Goal: Transaction & Acquisition: Purchase product/service

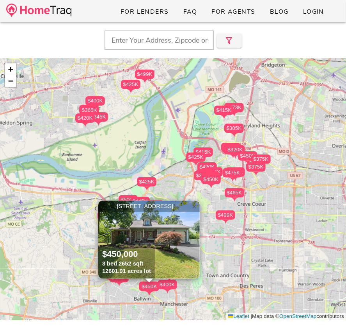
click at [193, 205] on span "×" at bounding box center [194, 206] width 5 height 9
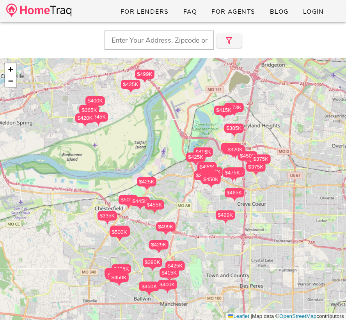
click at [159, 46] on input "text" at bounding box center [159, 40] width 109 height 20
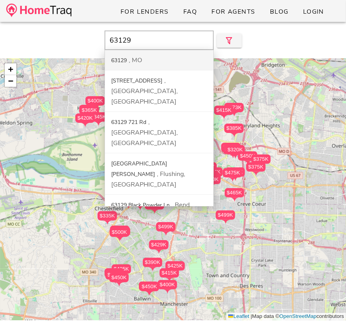
click at [152, 58] on div "63129 MO" at bounding box center [159, 60] width 109 height 20
type input "63129, MO"
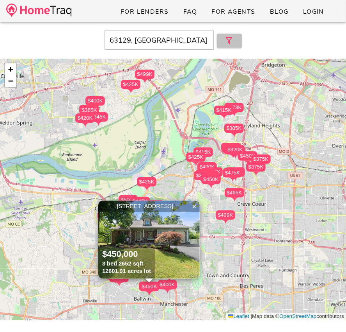
click at [236, 42] on button "button" at bounding box center [229, 41] width 25 height 14
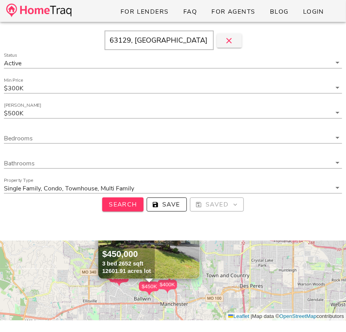
click at [195, 101] on div "Min Price $300K" at bounding box center [173, 90] width 348 height 25
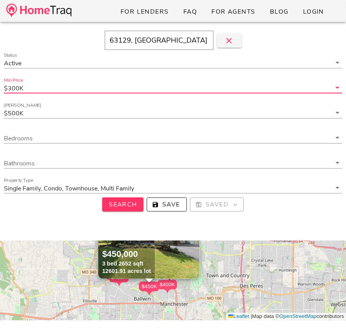
click at [195, 92] on input "Min Price" at bounding box center [178, 88] width 307 height 10
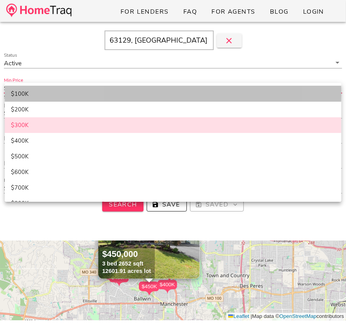
click at [150, 93] on div "$100K" at bounding box center [173, 93] width 325 height 7
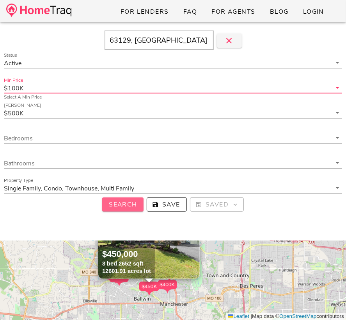
click at [130, 207] on span "Search" at bounding box center [123, 204] width 29 height 9
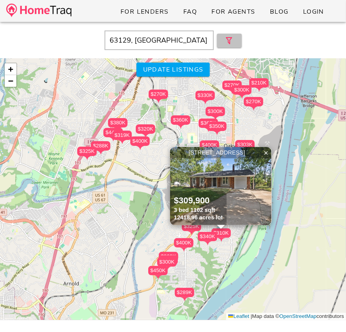
click at [229, 44] on icon "button" at bounding box center [229, 40] width 9 height 9
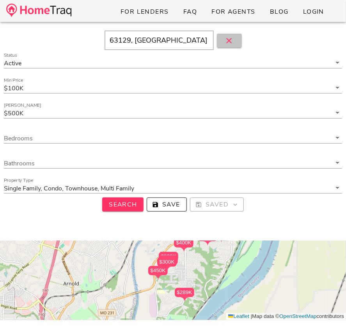
click at [229, 44] on icon "button" at bounding box center [229, 40] width 9 height 9
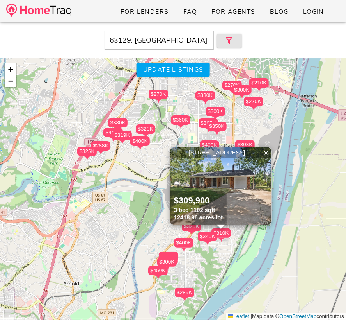
click at [230, 40] on icon "button" at bounding box center [229, 40] width 9 height 9
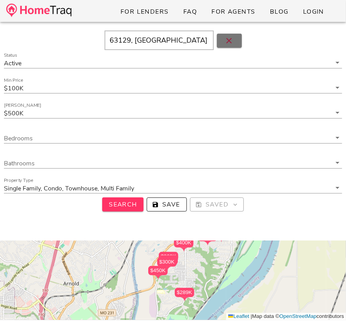
click at [230, 40] on icon "button" at bounding box center [229, 40] width 9 height 9
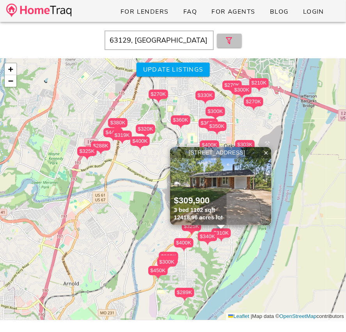
click at [230, 40] on icon "button" at bounding box center [229, 40] width 9 height 9
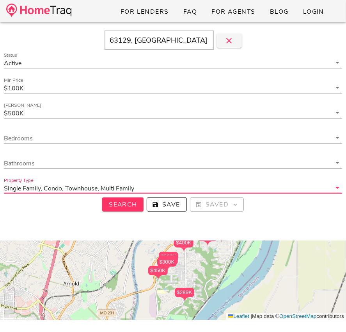
click at [178, 187] on input "Property Type" at bounding box center [234, 188] width 196 height 10
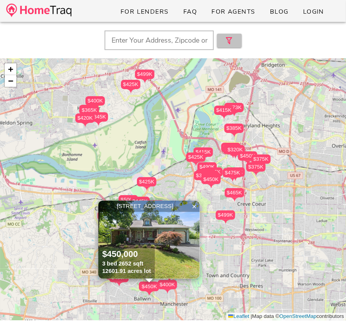
click at [231, 41] on icon "button" at bounding box center [229, 40] width 9 height 9
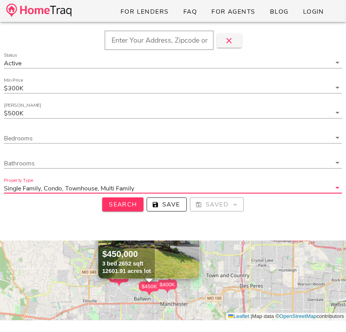
click at [190, 193] on div "Property Type Single Family, Condo, Townhouse, Multi Family" at bounding box center [173, 188] width 339 height 10
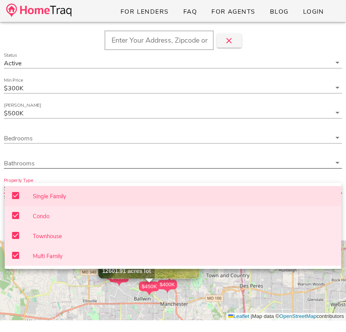
scroll to position [95, 0]
click at [144, 66] on input "Status" at bounding box center [177, 63] width 308 height 10
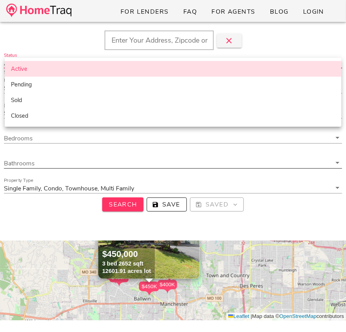
click at [151, 158] on input "Bathrooms" at bounding box center [168, 163] width 328 height 10
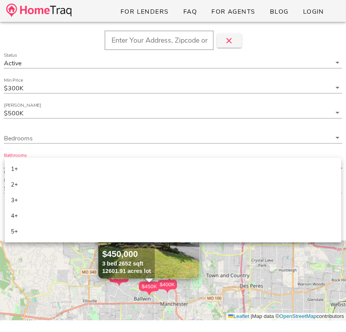
click at [79, 76] on div "Status Active" at bounding box center [173, 65] width 348 height 25
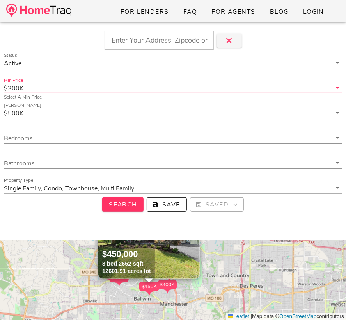
click at [77, 84] on input "Min Price" at bounding box center [178, 88] width 307 height 10
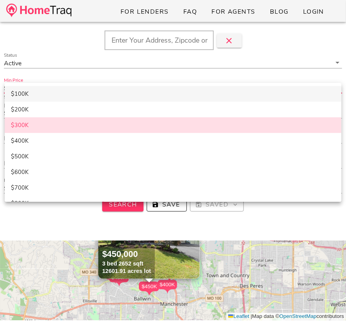
scroll to position [0, 0]
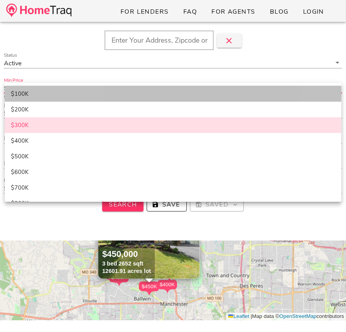
click at [73, 89] on div "$100K" at bounding box center [173, 93] width 325 height 13
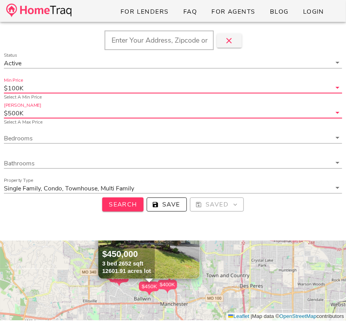
click at [71, 111] on input "[PERSON_NAME]" at bounding box center [178, 113] width 307 height 10
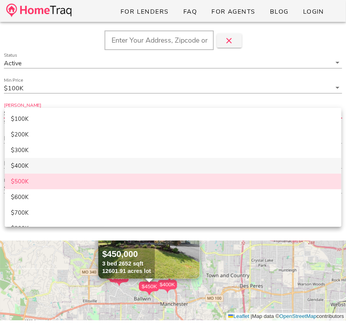
click at [62, 165] on div "$400K" at bounding box center [173, 165] width 325 height 7
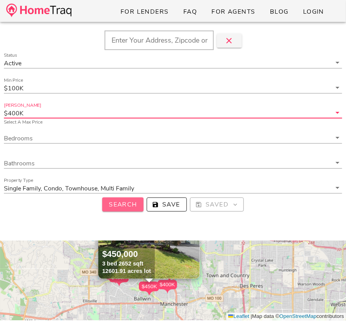
click at [109, 203] on span "Search" at bounding box center [123, 204] width 29 height 9
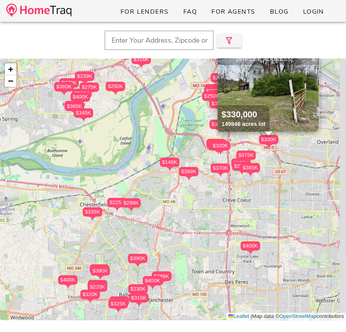
drag, startPoint x: 159, startPoint y: 139, endPoint x: 77, endPoint y: 159, distance: 84.8
click at [77, 158] on div "$299K $148K $225K $399K $335K $370K $315K $339K $390K $345K $320K $250K $385K $…" at bounding box center [173, 189] width 346 height 261
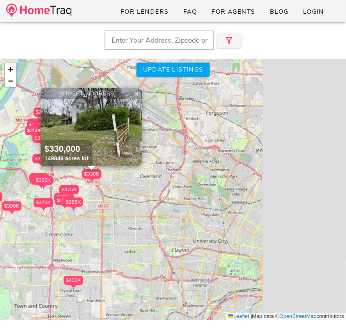
drag, startPoint x: 187, startPoint y: 201, endPoint x: 88, endPoint y: 205, distance: 99.3
click at [88, 205] on div "$299K $148K $225K $399K $335K $370K $315K $339K $390K $345K $320K $250K $385K $…" at bounding box center [173, 189] width 346 height 261
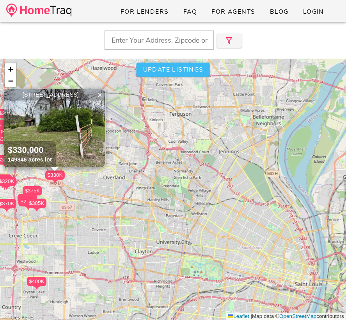
click at [174, 65] on span "Update listings" at bounding box center [173, 69] width 61 height 9
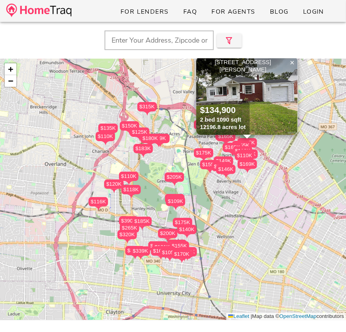
click at [229, 170] on div "$146K" at bounding box center [226, 168] width 20 height 9
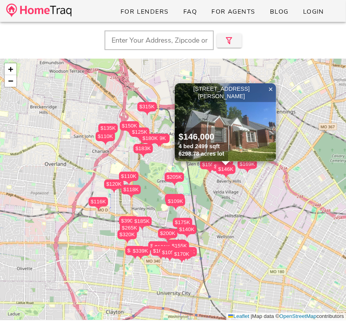
click at [234, 141] on img at bounding box center [226, 122] width 102 height 78
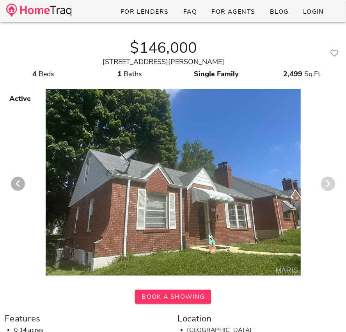
click at [331, 182] on icon "Next visual" at bounding box center [328, 183] width 9 height 9
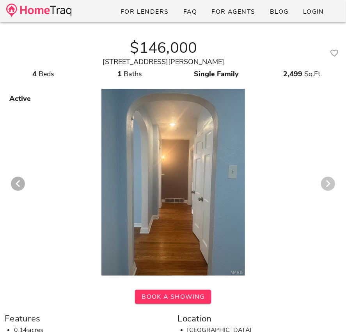
click at [331, 182] on icon "Next visual" at bounding box center [328, 183] width 9 height 9
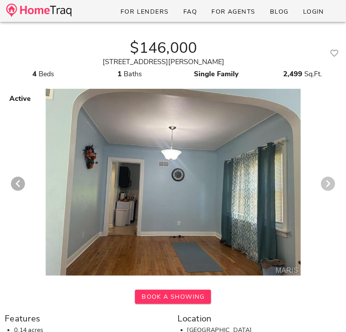
click at [331, 182] on icon "Next visual" at bounding box center [328, 183] width 9 height 9
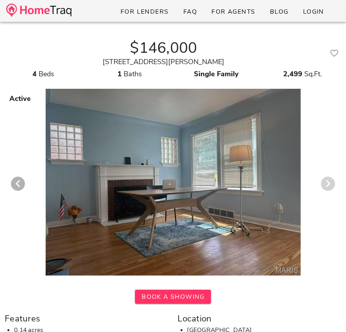
click at [331, 182] on icon "Next visual" at bounding box center [328, 183] width 9 height 9
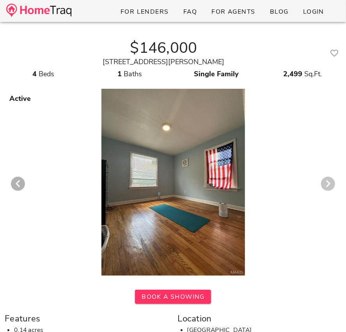
click at [331, 182] on icon "Next visual" at bounding box center [328, 183] width 9 height 9
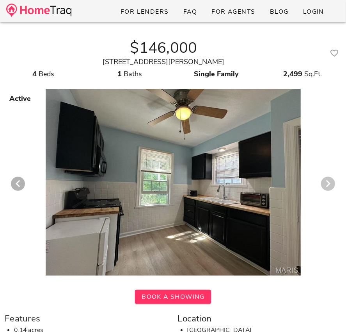
click at [331, 182] on icon "Next visual" at bounding box center [328, 183] width 9 height 9
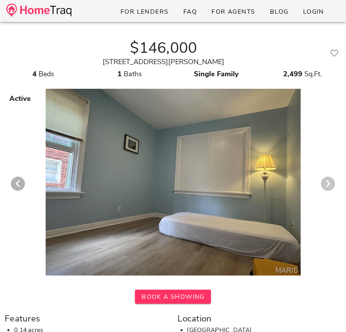
click at [331, 182] on icon "Next visual" at bounding box center [328, 183] width 9 height 9
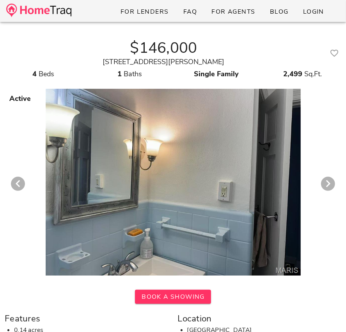
click at [224, 194] on div at bounding box center [173, 179] width 400 height 191
